Goal: Navigation & Orientation: Understand site structure

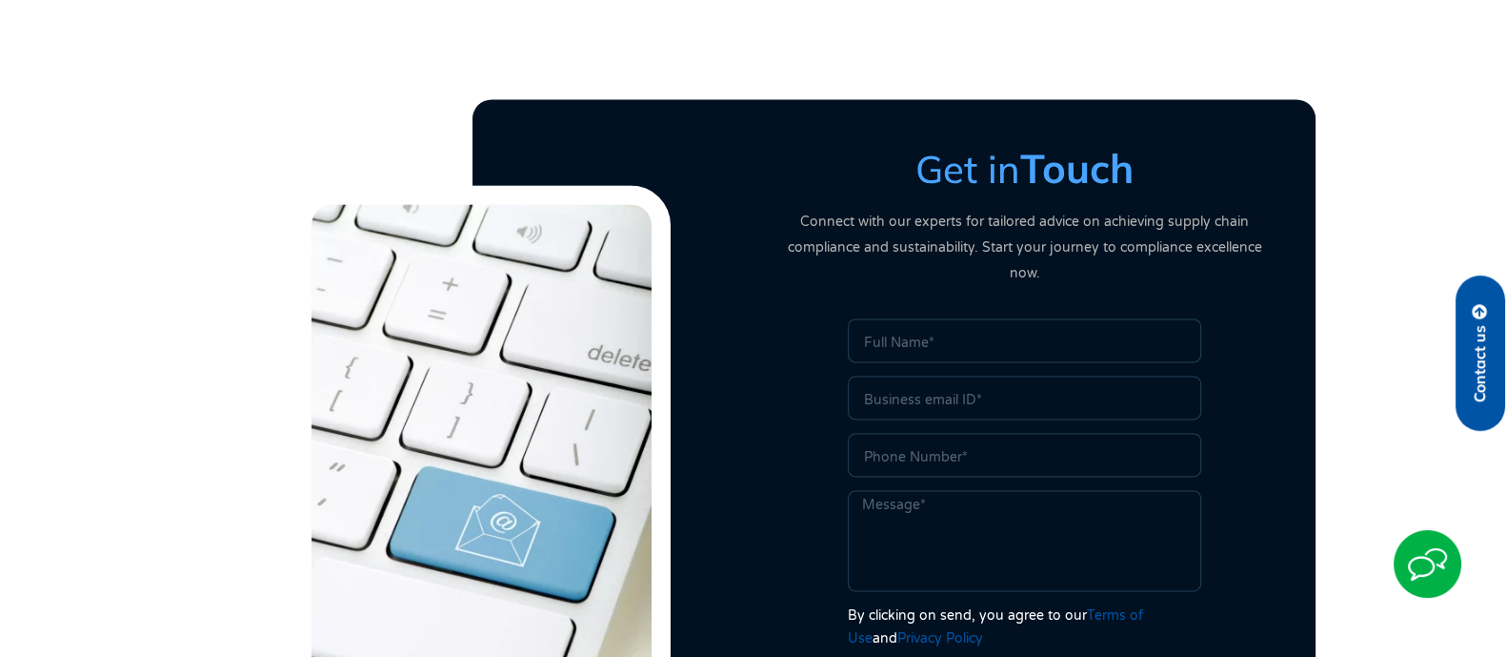
scroll to position [3704, 0]
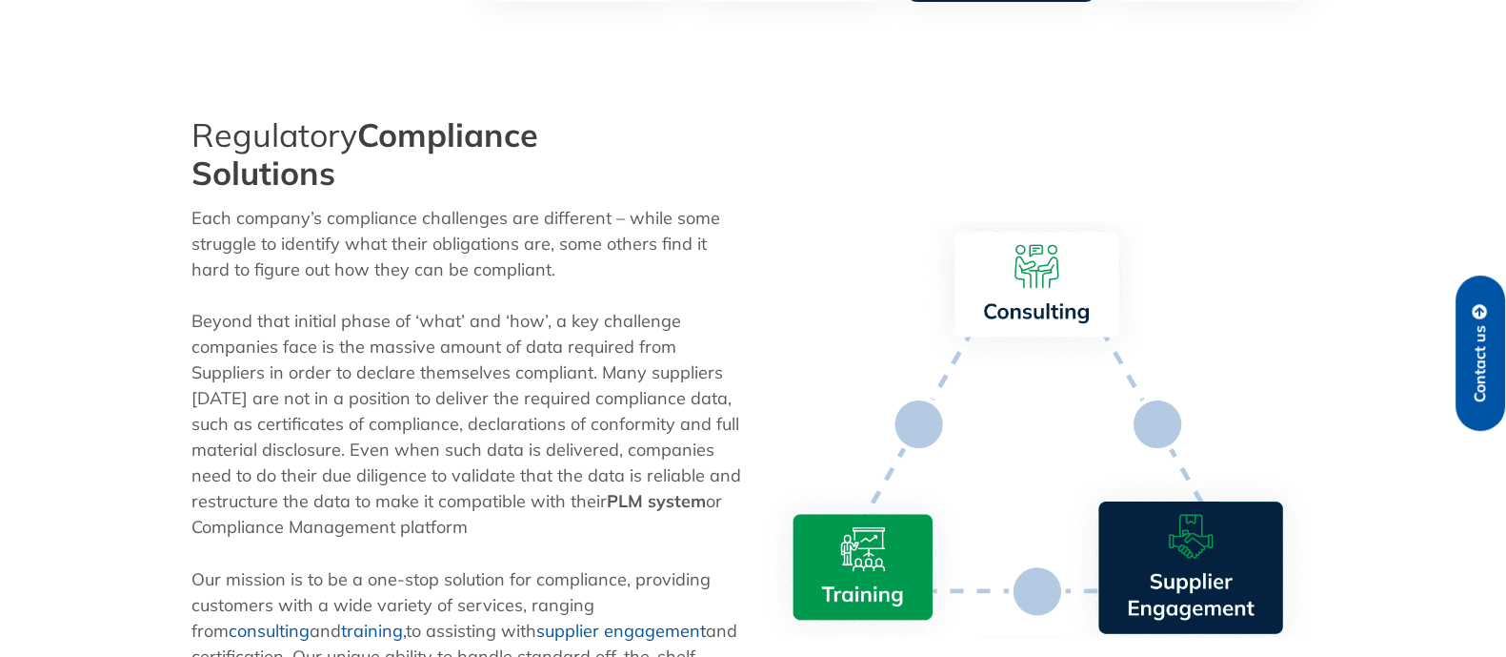
scroll to position [952, 0]
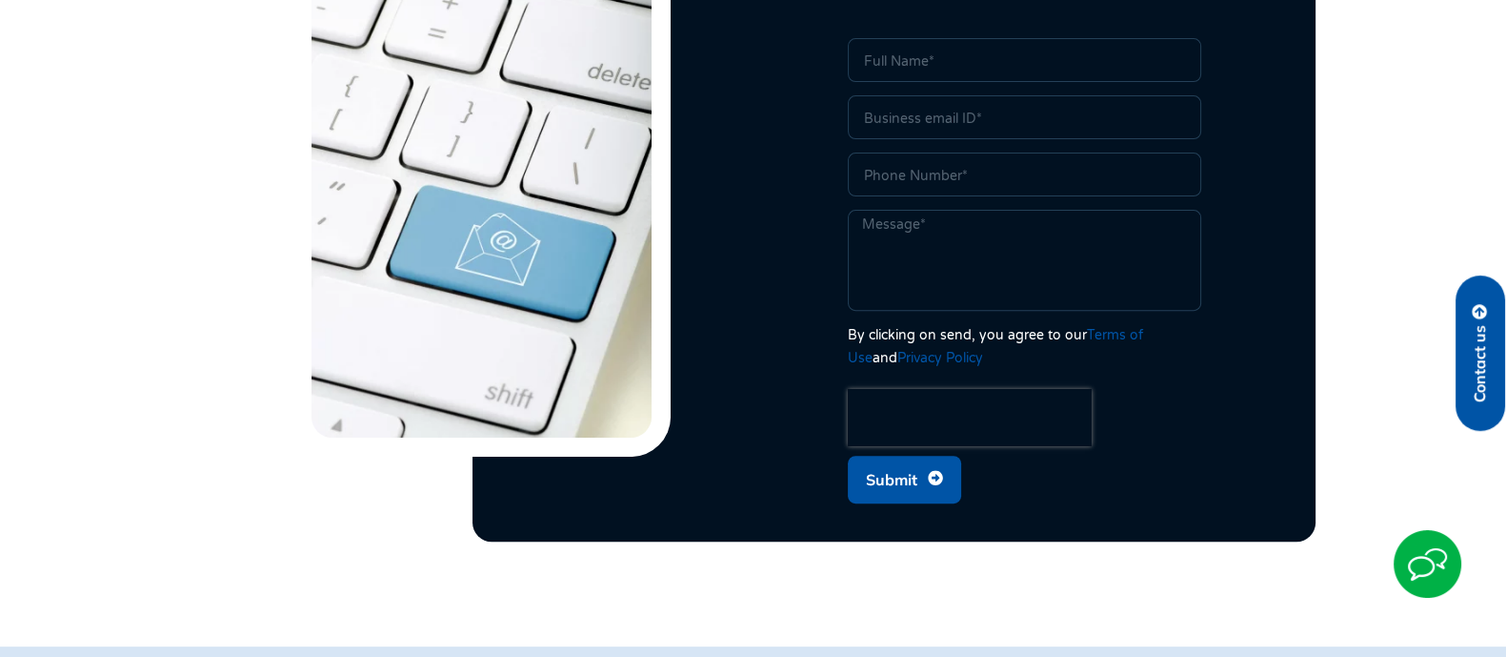
scroll to position [475, 0]
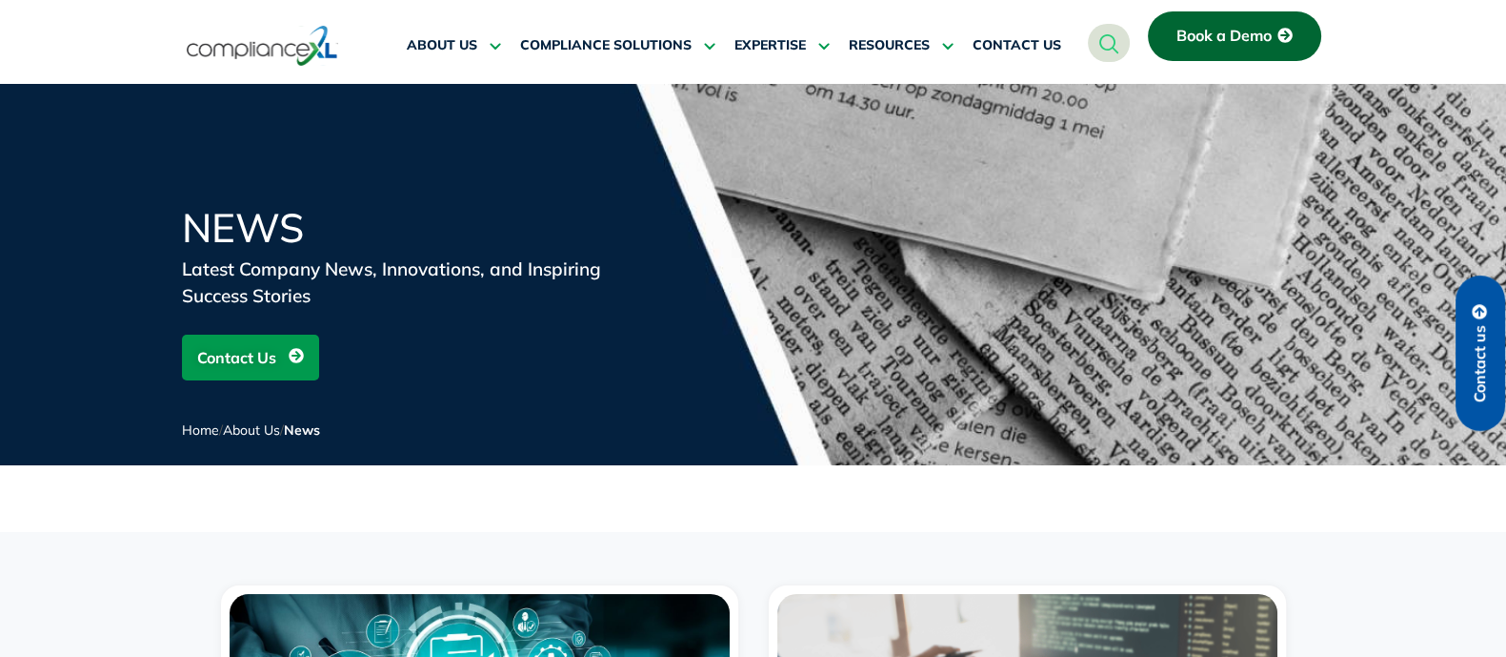
scroll to position [359, 0]
